Goal: Use online tool/utility: Utilize a website feature to perform a specific function

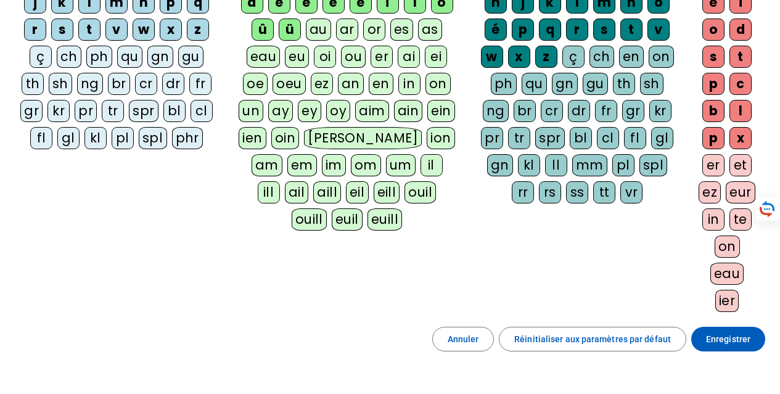
scroll to position [185, 0]
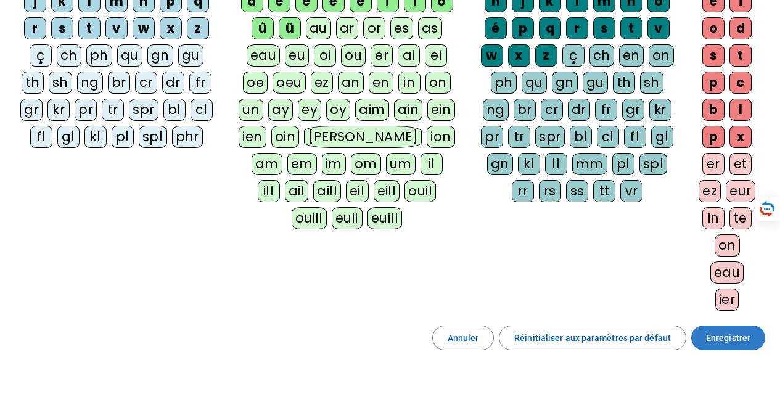
click at [732, 344] on span "Enregistrer" at bounding box center [728, 337] width 44 height 15
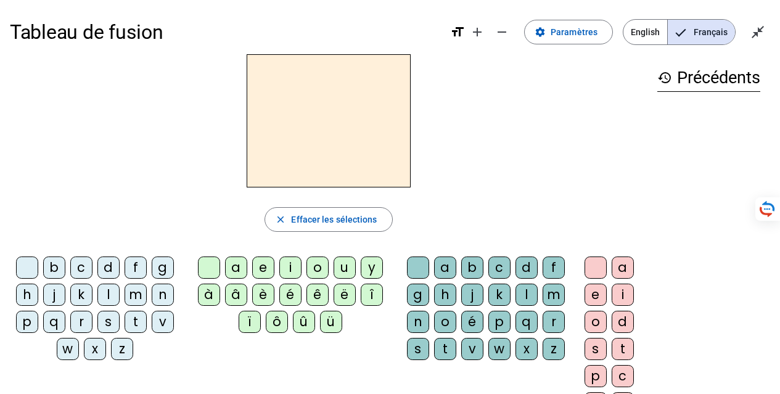
click at [43, 264] on div "b" at bounding box center [54, 268] width 22 height 22
click at [258, 268] on div "e" at bounding box center [263, 268] width 22 height 22
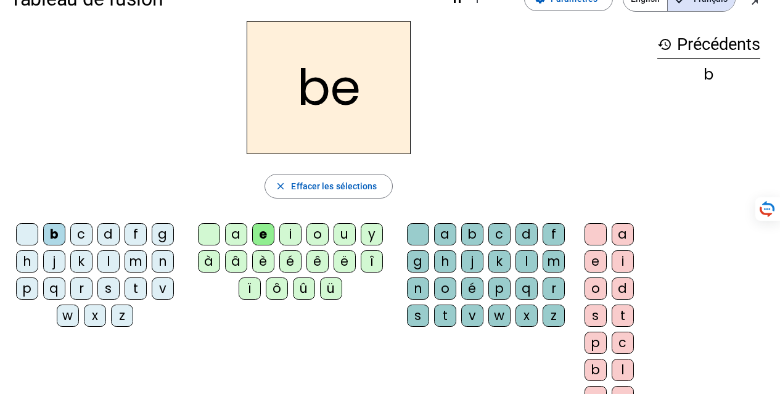
scroll to position [62, 0]
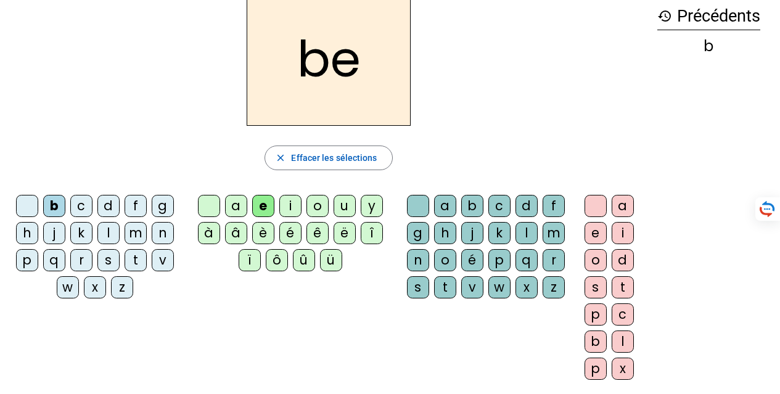
click at [596, 230] on div "e" at bounding box center [596, 233] width 22 height 22
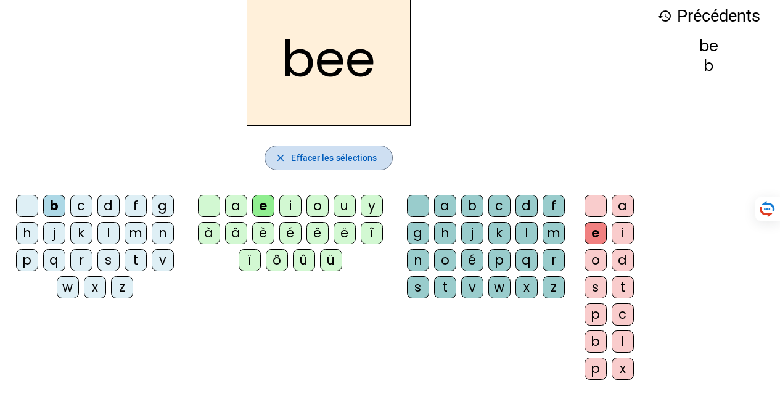
click at [332, 158] on span "Effacer les sélections" at bounding box center [334, 157] width 86 height 15
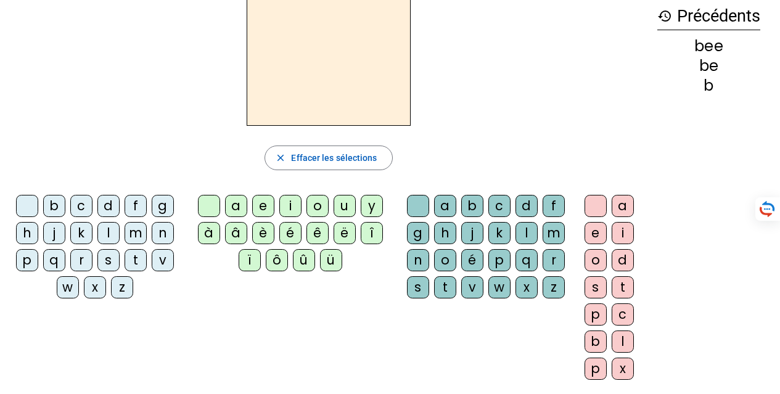
click at [136, 230] on div "m" at bounding box center [136, 233] width 22 height 22
click at [261, 212] on div "e" at bounding box center [263, 206] width 22 height 22
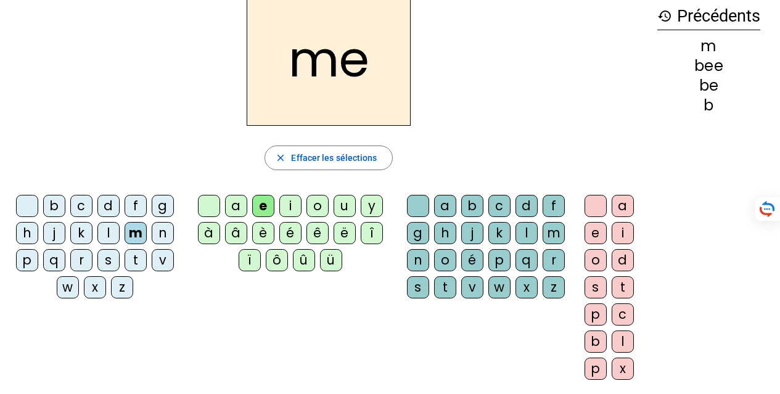
click at [594, 236] on div "e" at bounding box center [596, 233] width 22 height 22
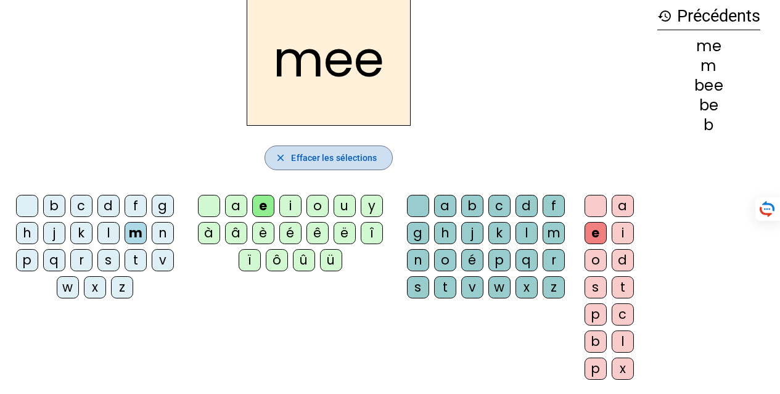
click at [372, 161] on span "Effacer les sélections" at bounding box center [334, 157] width 86 height 15
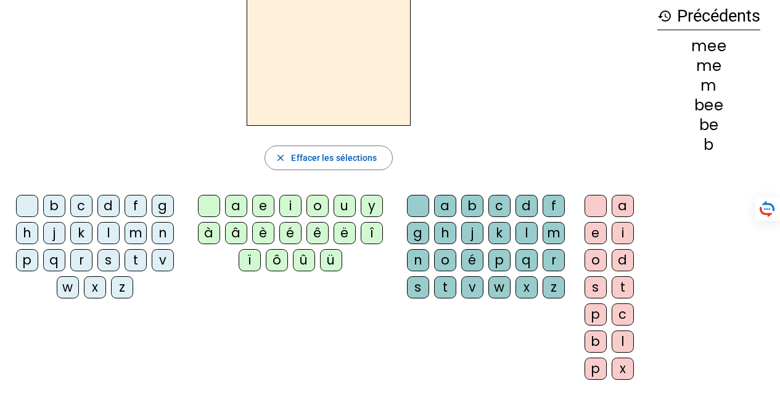
click at [136, 236] on div "m" at bounding box center [136, 233] width 22 height 22
click at [271, 200] on div "e" at bounding box center [263, 206] width 22 height 22
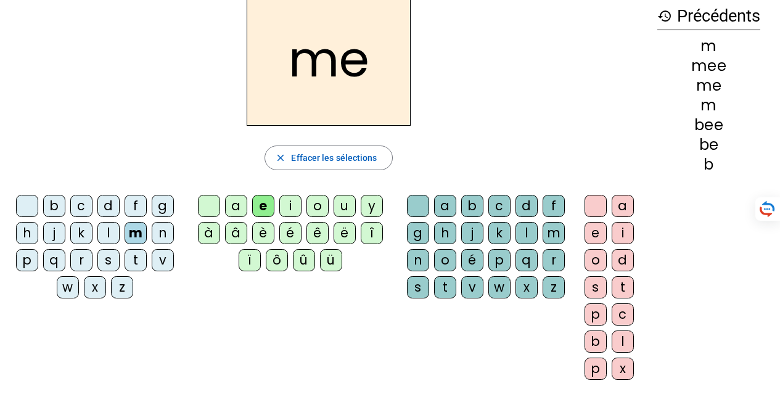
click at [560, 261] on div "r" at bounding box center [554, 260] width 22 height 22
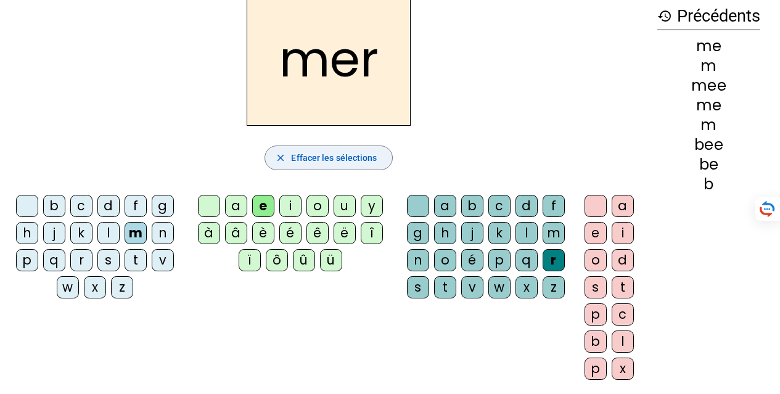
click at [319, 147] on span "button" at bounding box center [328, 158] width 126 height 30
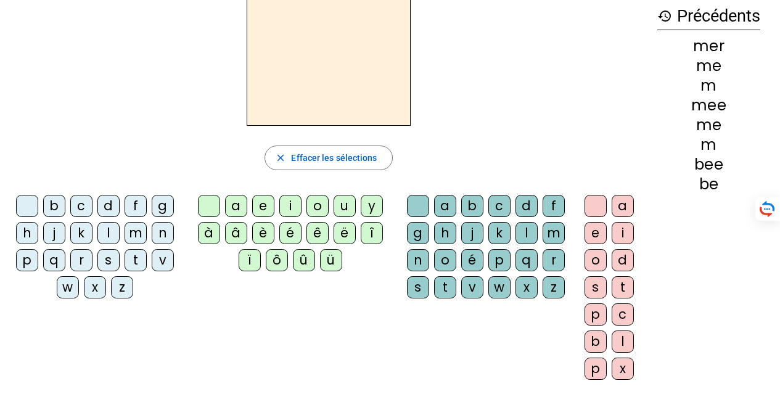
click at [137, 263] on div "t" at bounding box center [136, 260] width 22 height 22
click at [266, 208] on div "e" at bounding box center [263, 206] width 22 height 22
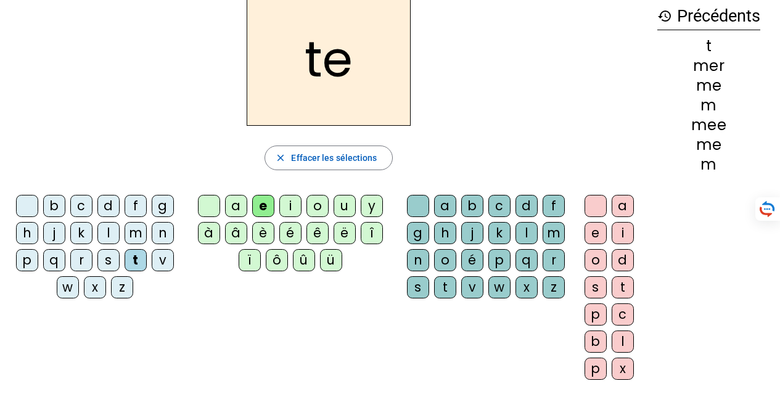
click at [558, 258] on div "r" at bounding box center [554, 260] width 22 height 22
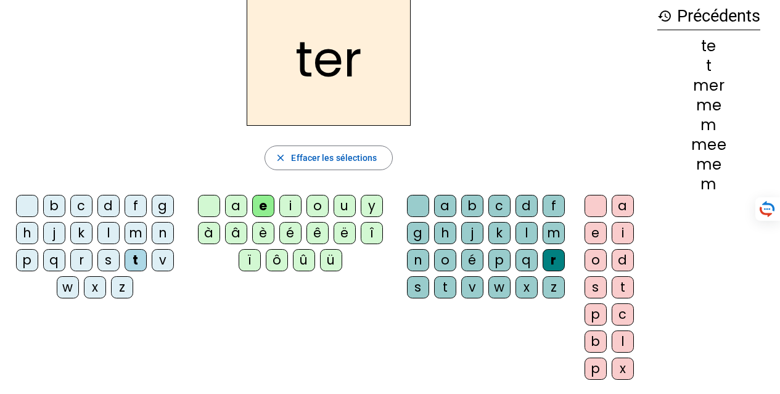
click at [558, 258] on div "r" at bounding box center [554, 260] width 22 height 22
click at [562, 263] on div "r" at bounding box center [554, 260] width 22 height 22
click at [83, 254] on div "r" at bounding box center [81, 260] width 22 height 22
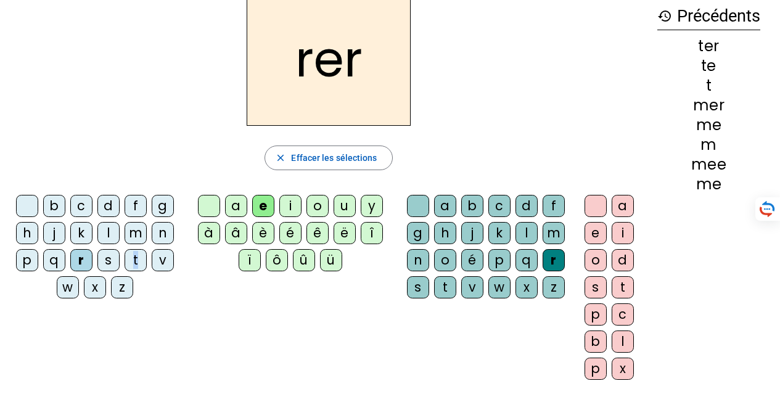
click at [131, 258] on div "t" at bounding box center [136, 260] width 22 height 22
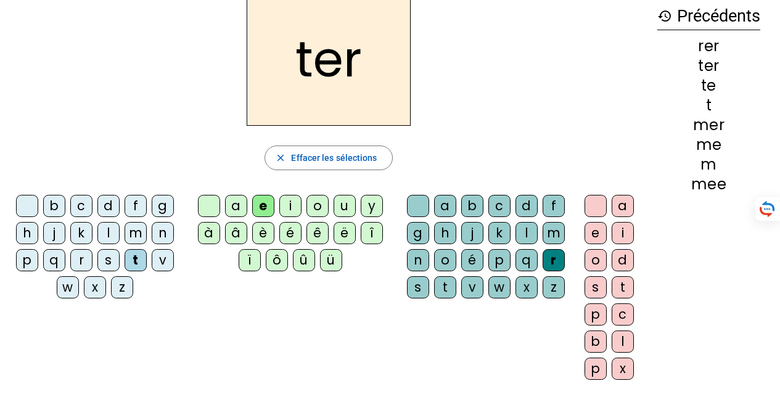
click at [598, 235] on div "e" at bounding box center [596, 233] width 22 height 22
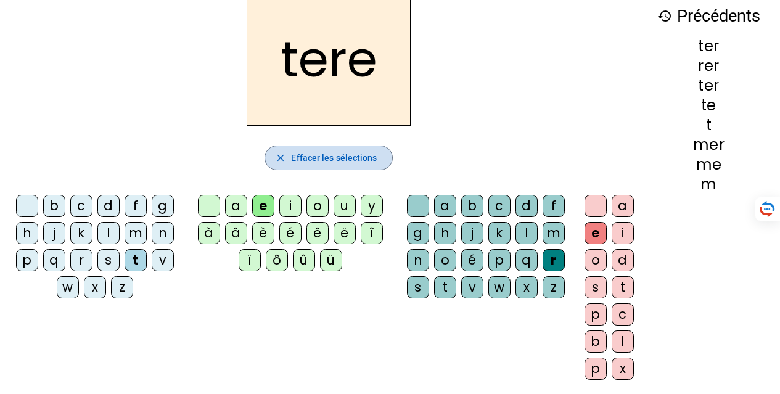
click at [345, 148] on span "button" at bounding box center [328, 158] width 126 height 30
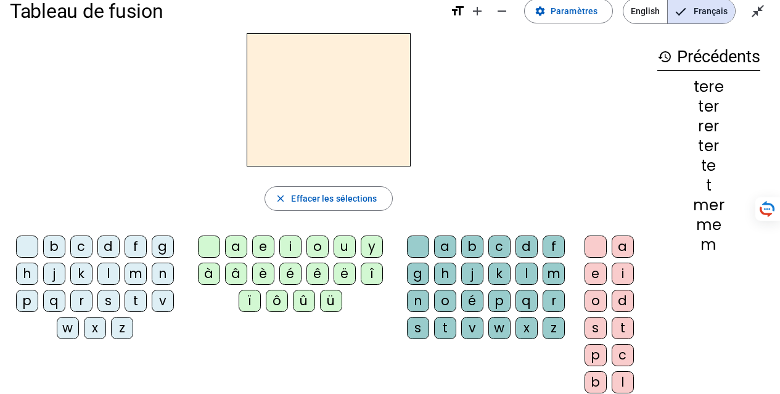
scroll to position [0, 0]
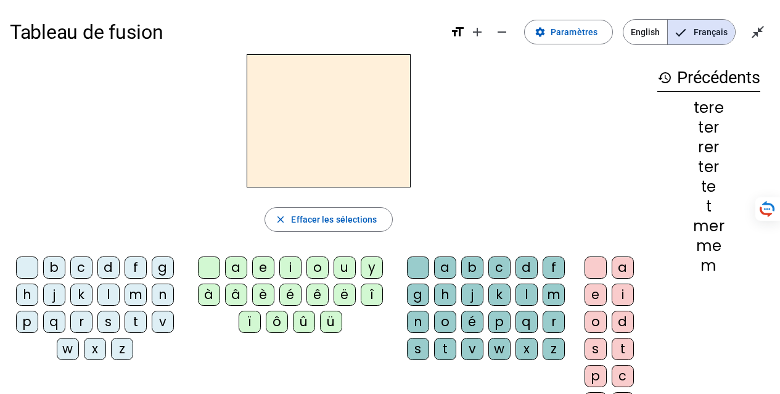
click at [27, 275] on div at bounding box center [27, 268] width 22 height 22
click at [22, 270] on div at bounding box center [27, 268] width 22 height 22
click at [256, 268] on div "e" at bounding box center [263, 268] width 22 height 22
click at [524, 295] on div "l" at bounding box center [526, 295] width 22 height 22
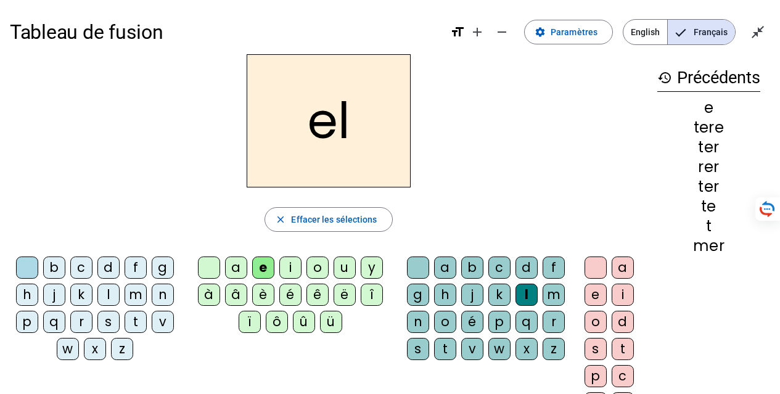
click at [524, 295] on div "l" at bounding box center [526, 295] width 22 height 22
click at [596, 295] on div "e" at bounding box center [596, 295] width 22 height 22
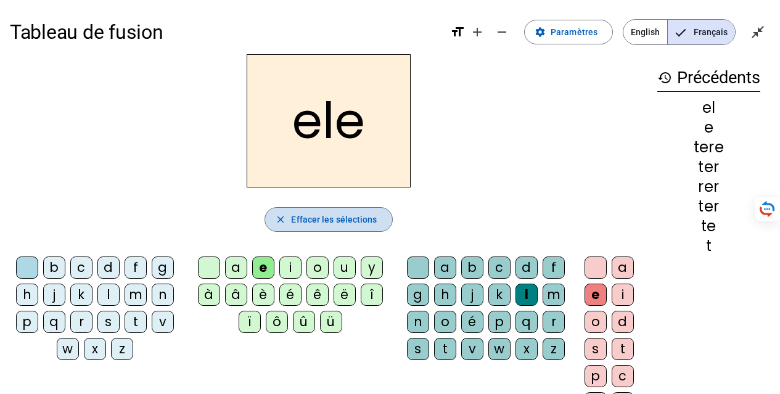
click at [317, 220] on span "Effacer les sélections" at bounding box center [334, 219] width 86 height 15
